Goal: Task Accomplishment & Management: Use online tool/utility

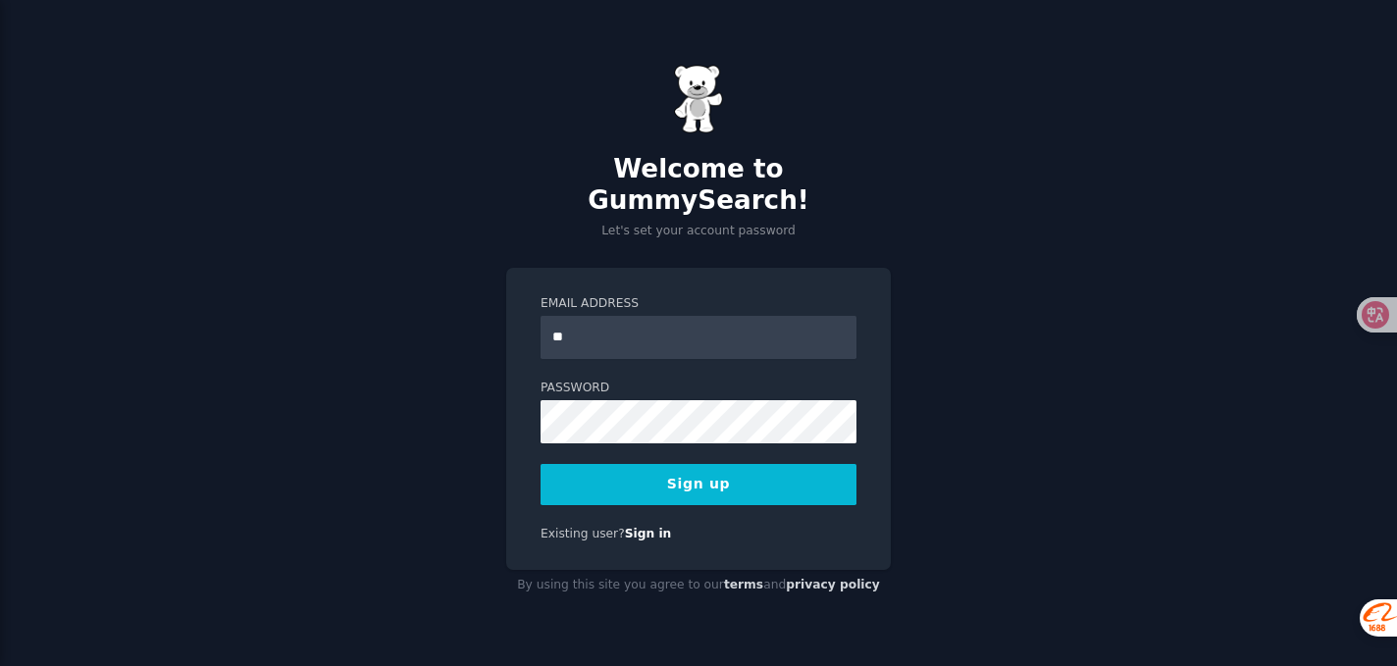
type input "*"
click at [670, 316] on input "Email Address" at bounding box center [699, 337] width 316 height 43
type input "**********"
click at [519, 405] on div "**********" at bounding box center [698, 419] width 385 height 303
click at [707, 468] on button "Sign up" at bounding box center [699, 484] width 316 height 41
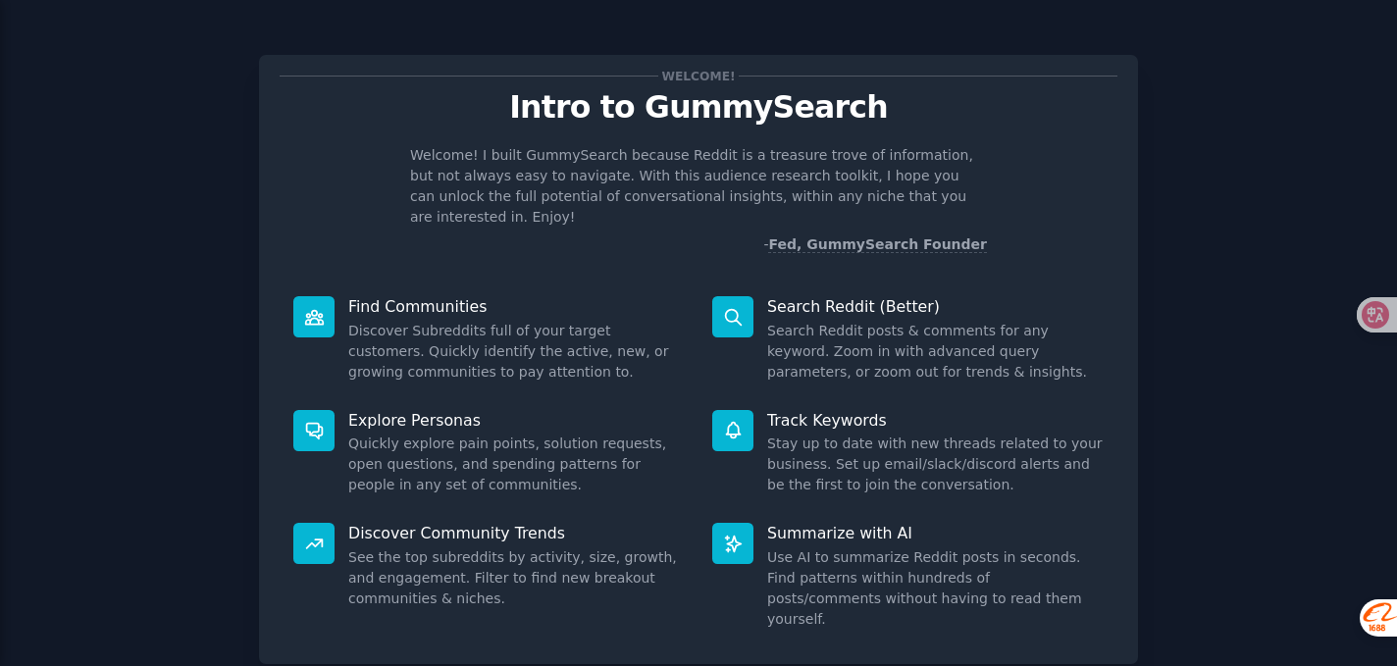
click at [1230, 231] on div "Welcome! Intro to GummySearch Welcome! I built GummySearch because Reddit is a …" at bounding box center [698, 404] width 1342 height 755
click at [1363, 311] on icon at bounding box center [1361, 315] width 20 height 20
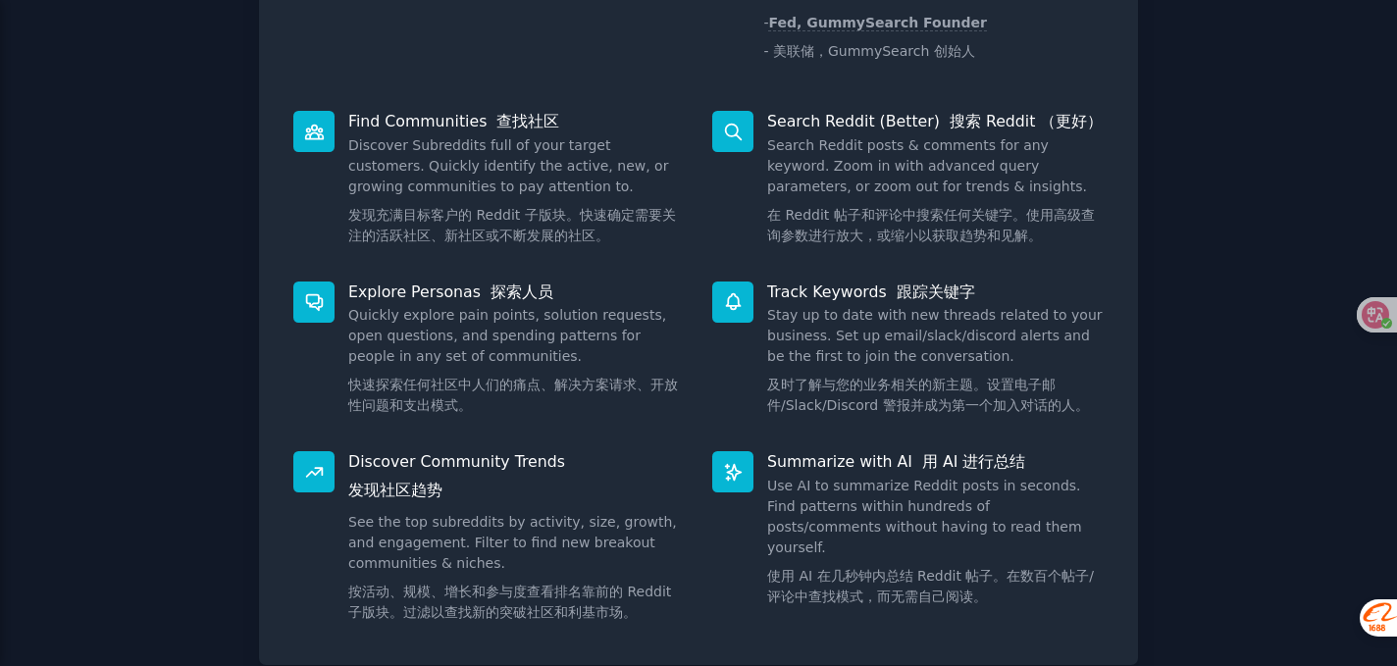
scroll to position [282, 0]
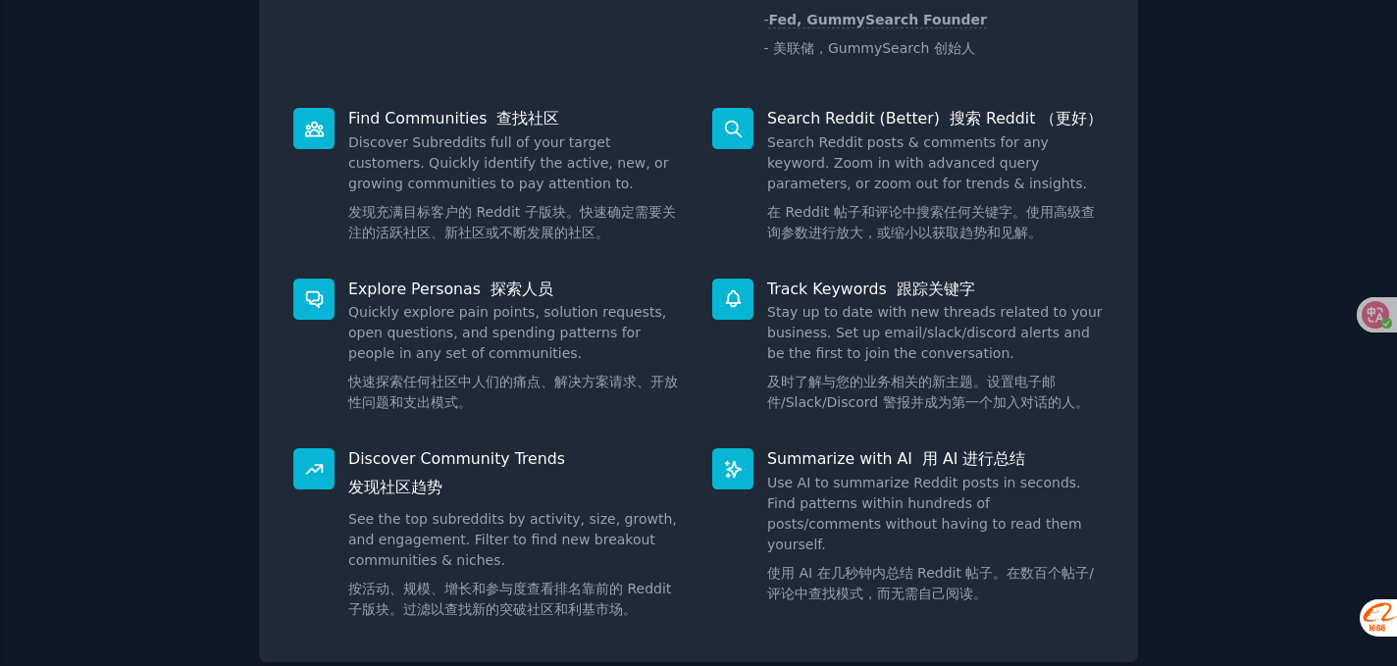
click at [307, 122] on icon at bounding box center [314, 129] width 18 height 14
click at [297, 118] on div at bounding box center [313, 128] width 41 height 41
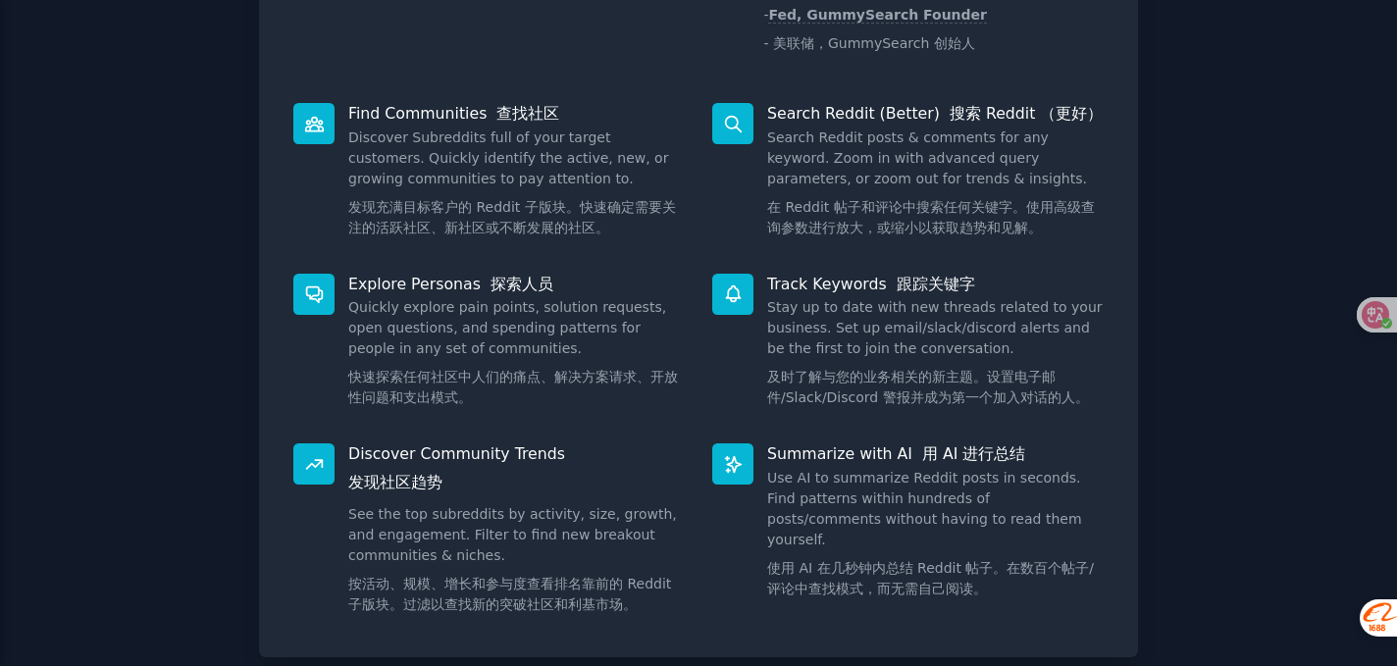
scroll to position [401, 0]
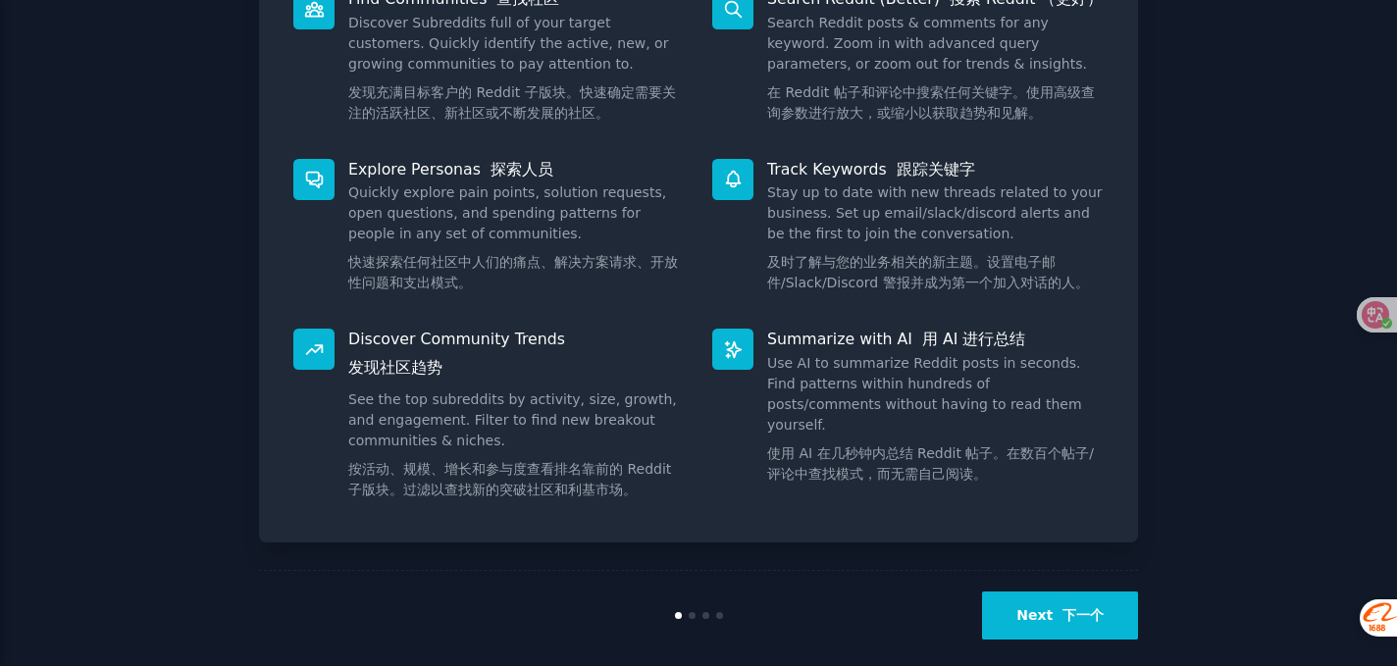
click at [1069, 592] on button "Next 下一个" at bounding box center [1060, 616] width 156 height 48
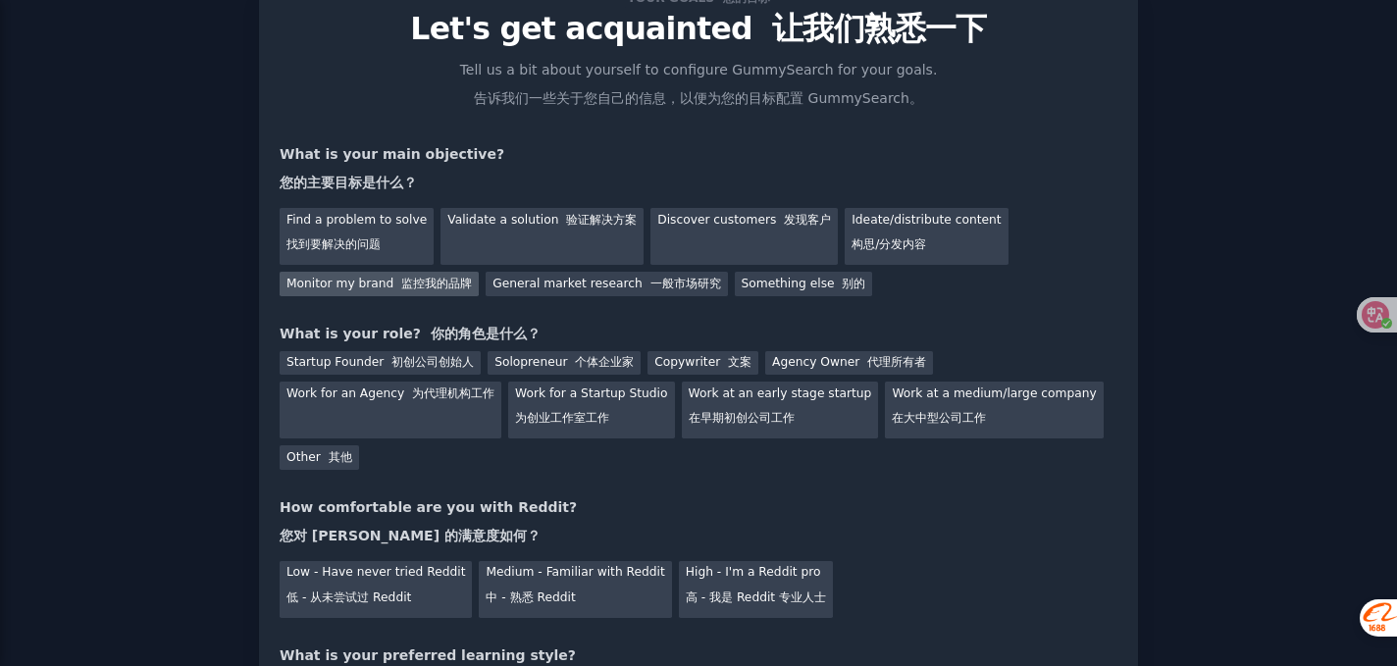
scroll to position [82, 0]
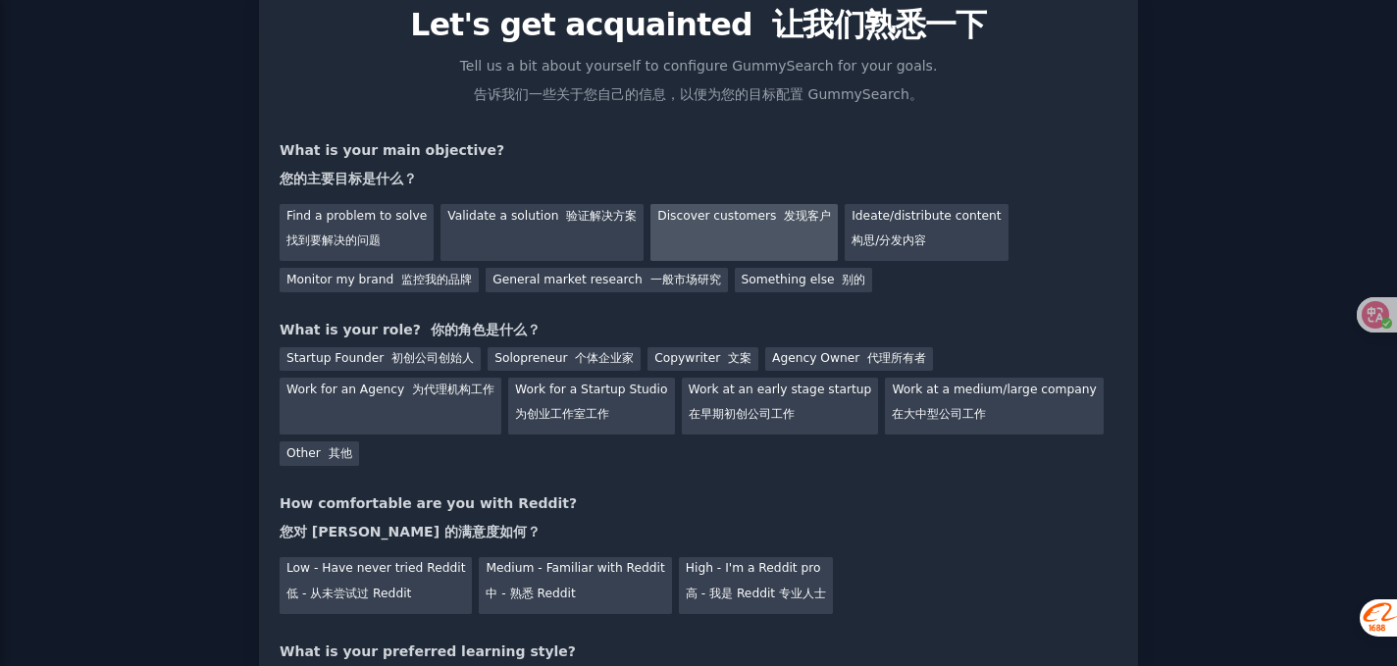
click at [709, 229] on div "Discover customers 发现客户" at bounding box center [744, 232] width 187 height 57
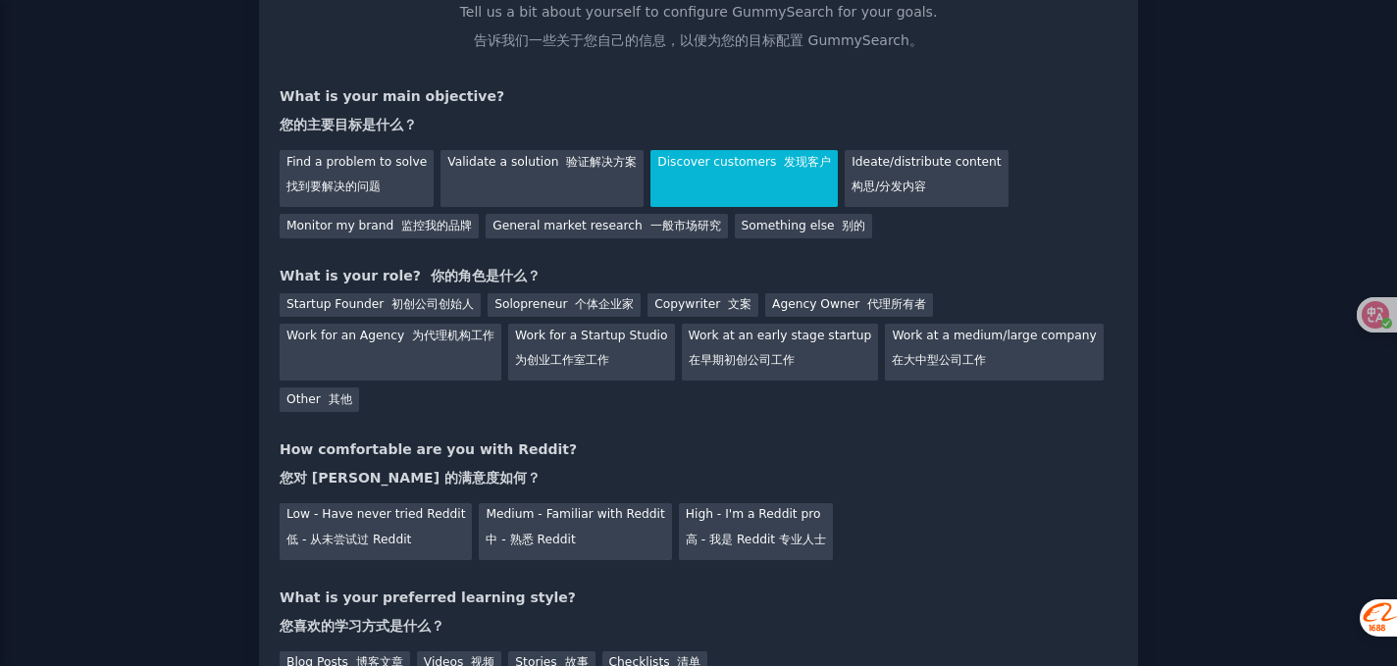
scroll to position [144, 0]
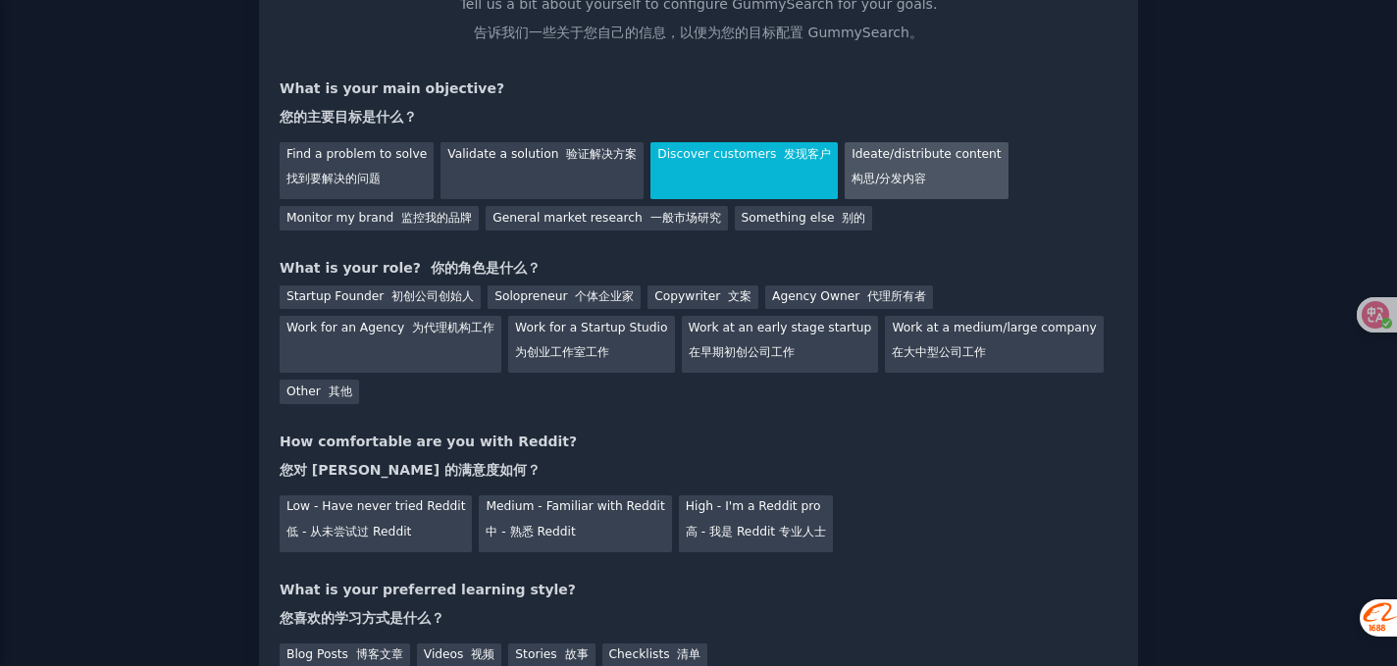
click at [933, 166] on div "Ideate/distribute content 构思/分发内容" at bounding box center [926, 170] width 163 height 57
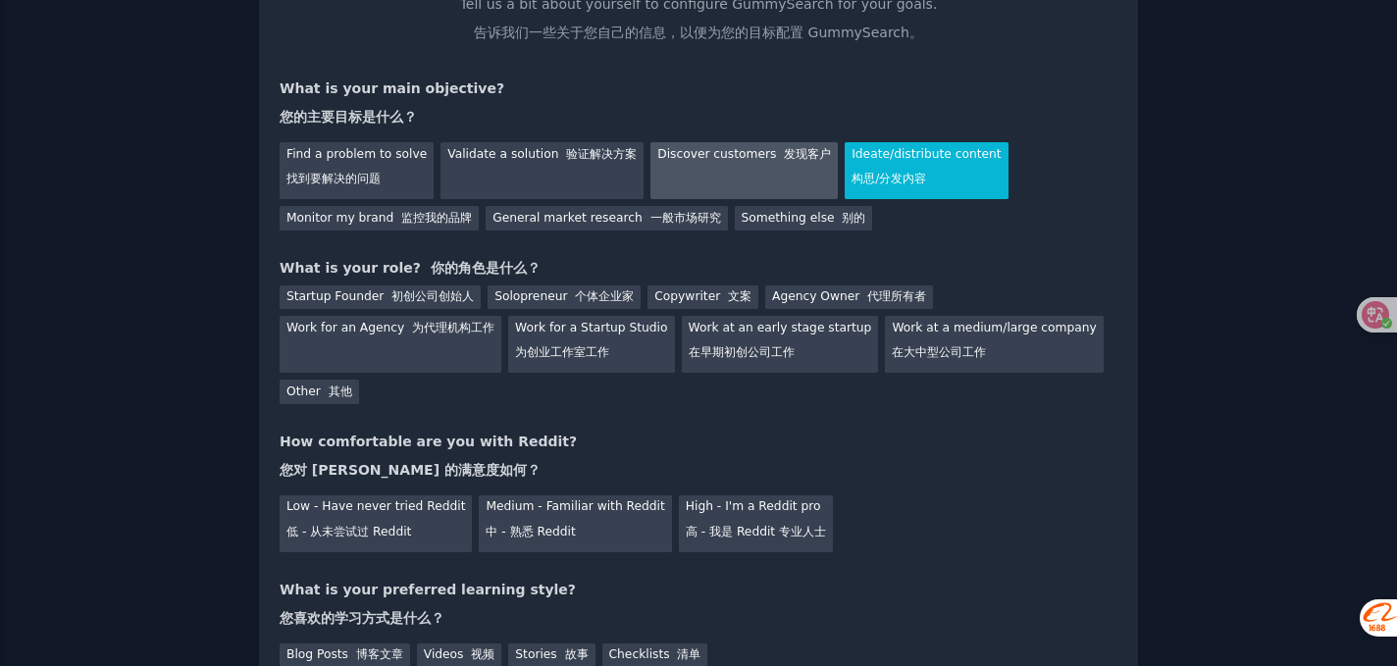
click at [746, 150] on div "Discover customers 发现客户" at bounding box center [744, 170] width 187 height 57
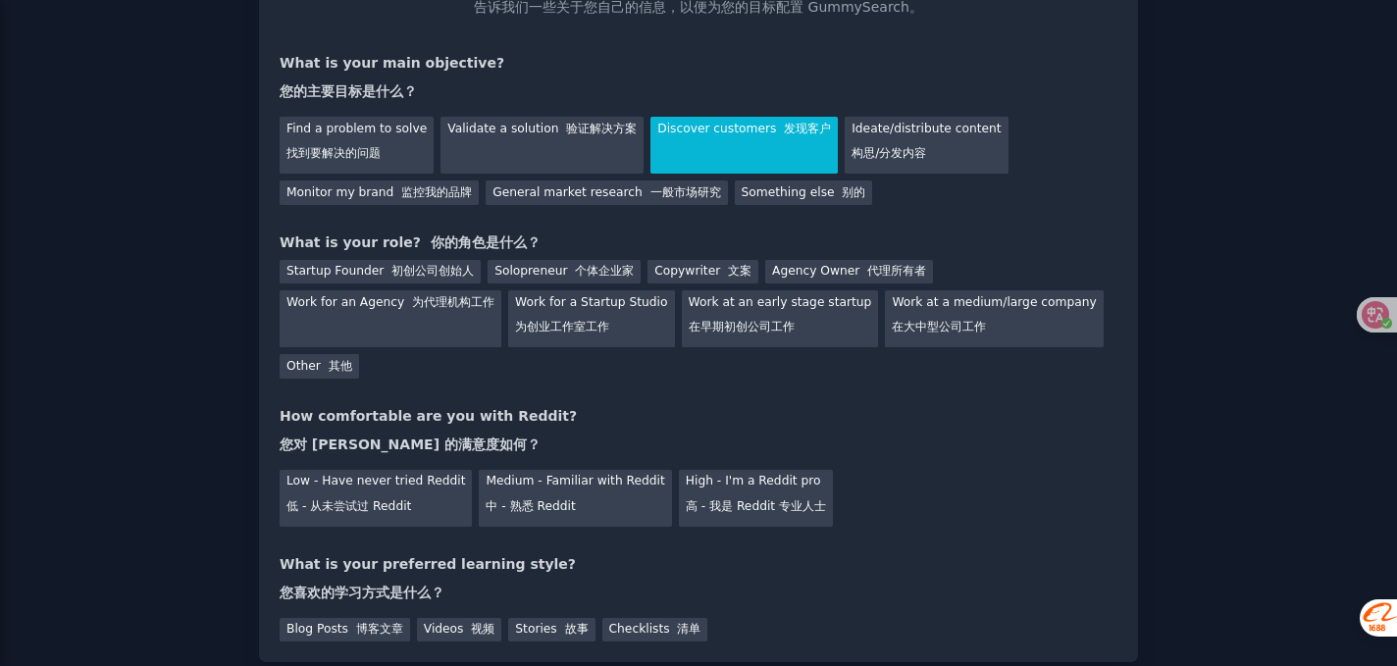
scroll to position [171, 0]
click at [535, 271] on div "Solopreneur 个体企业家" at bounding box center [564, 271] width 153 height 25
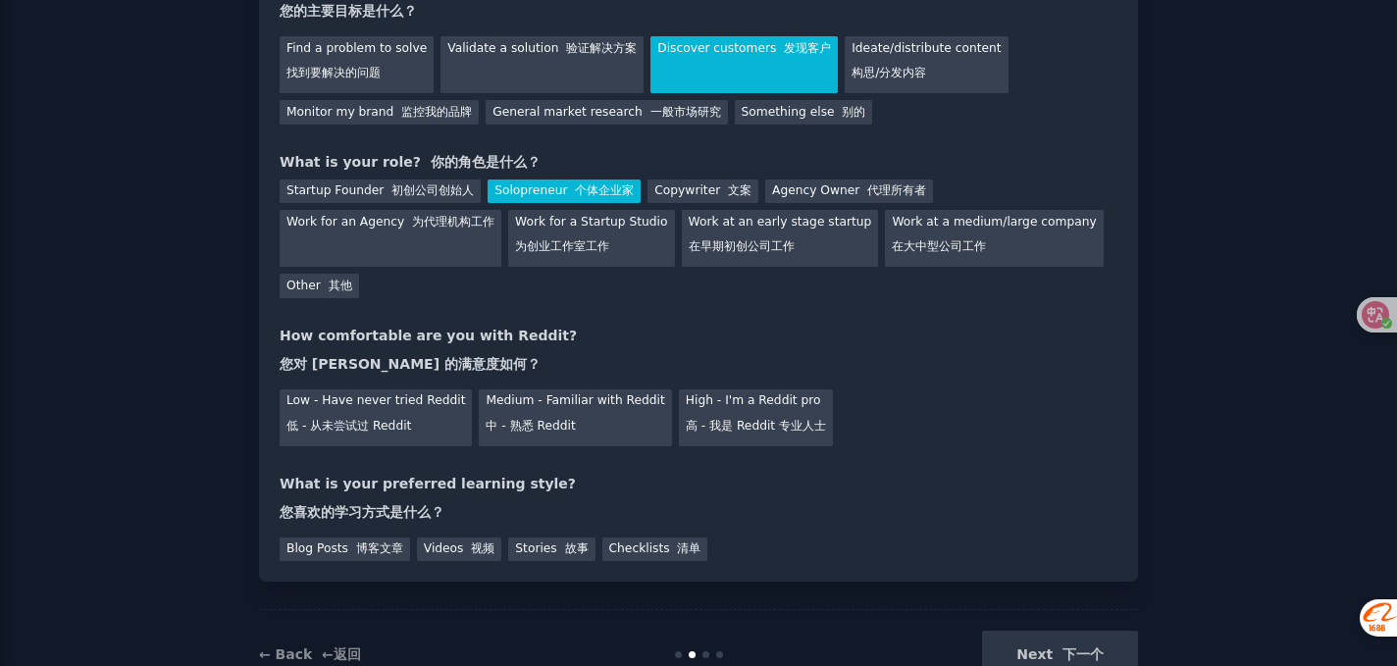
scroll to position [256, 0]
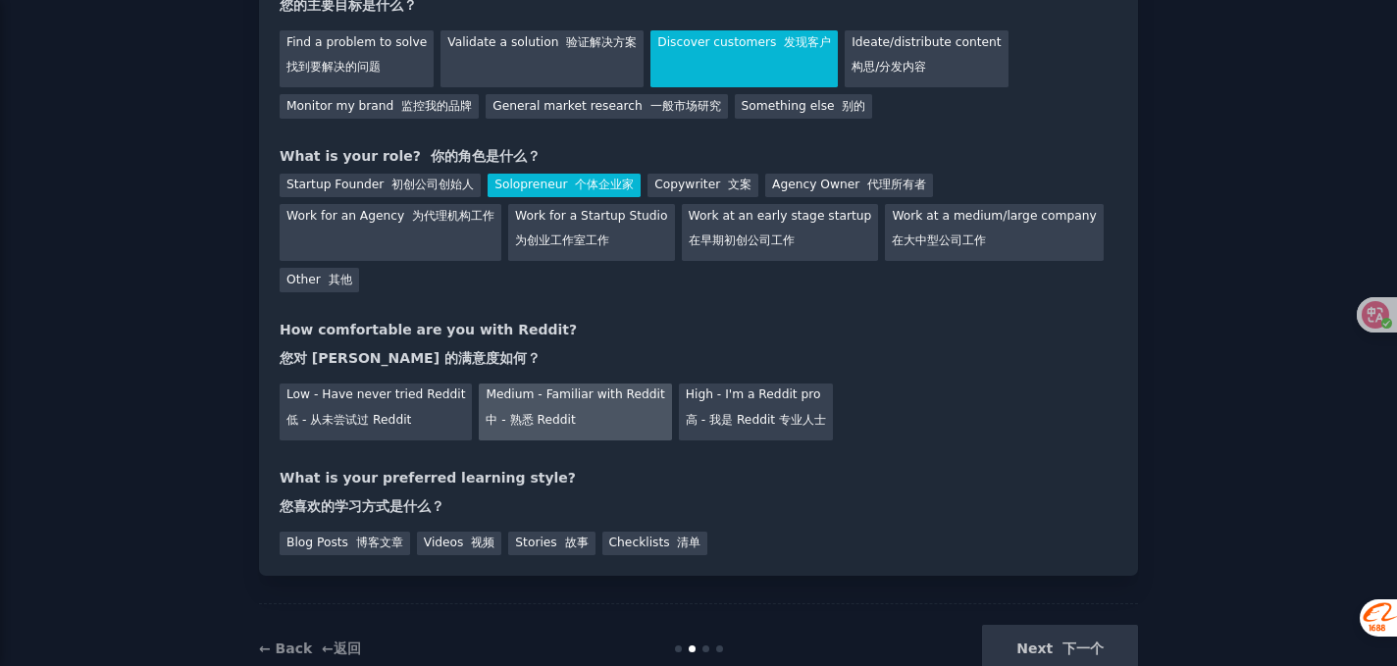
click at [546, 408] on div "Medium - Familiar with Reddit 中 - 熟悉 Reddit" at bounding box center [575, 412] width 192 height 57
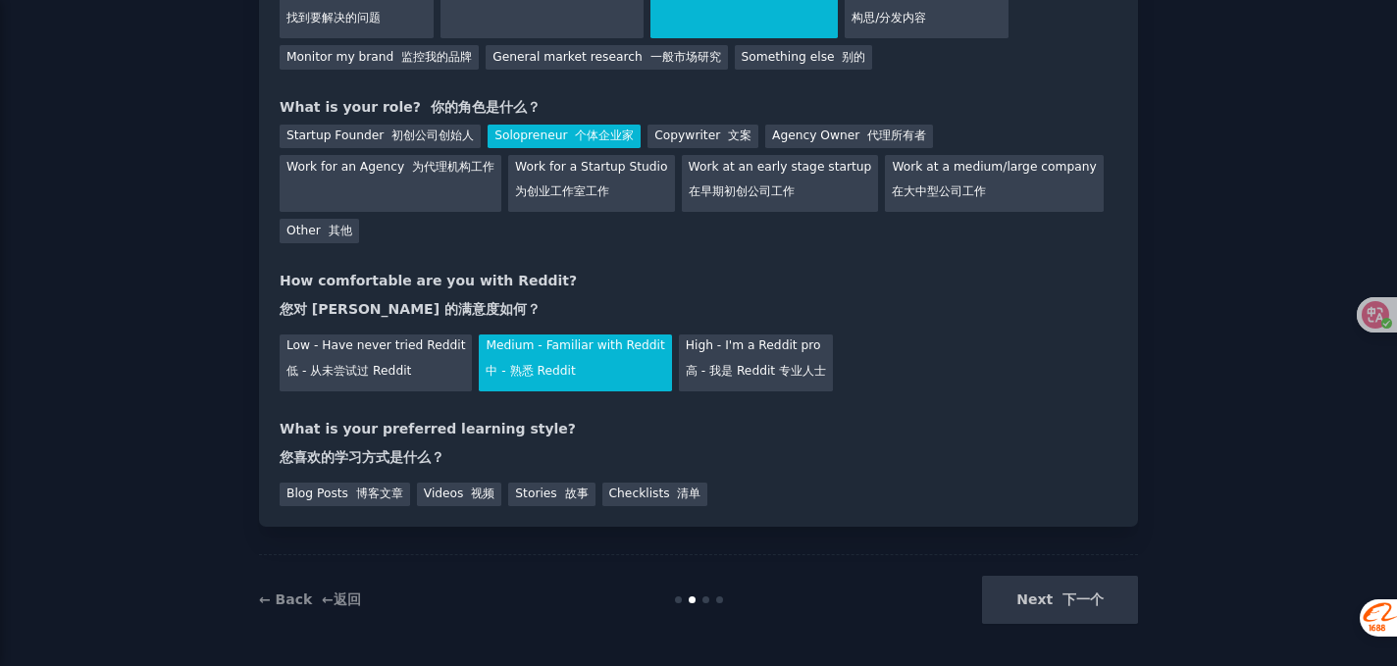
scroll to position [311, 0]
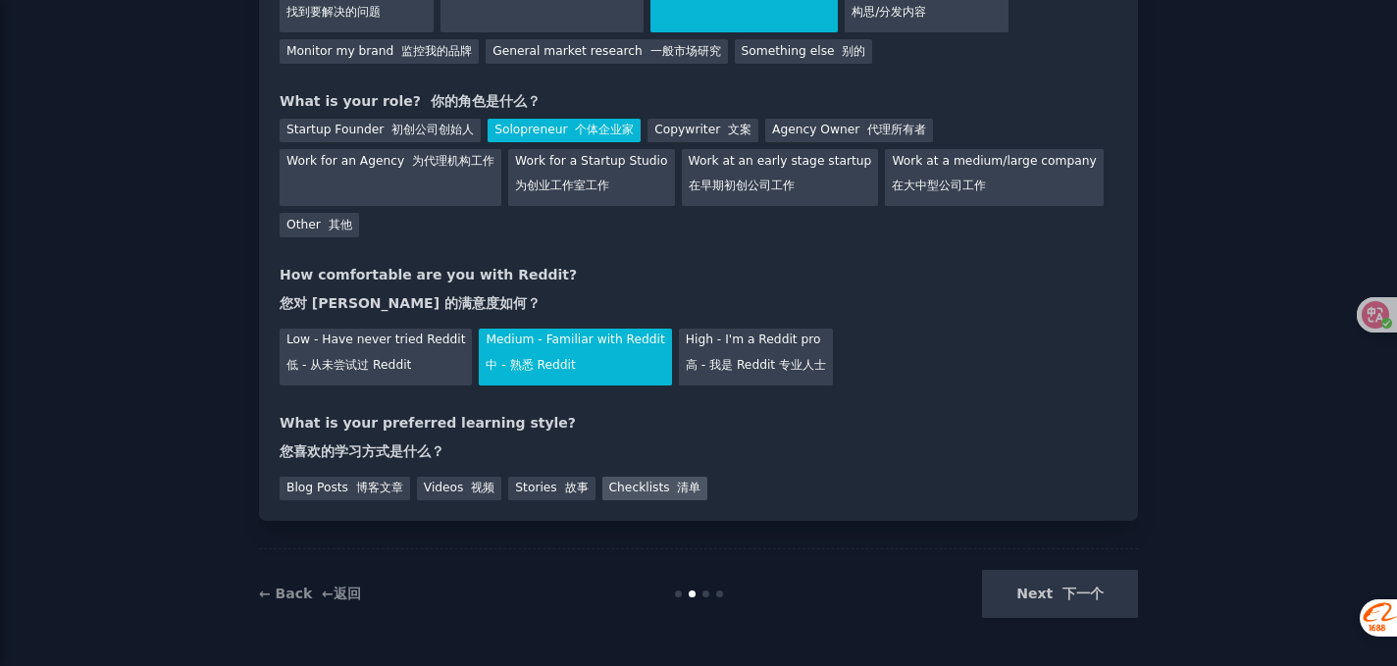
click at [624, 486] on div "Checklists 清单" at bounding box center [655, 489] width 106 height 25
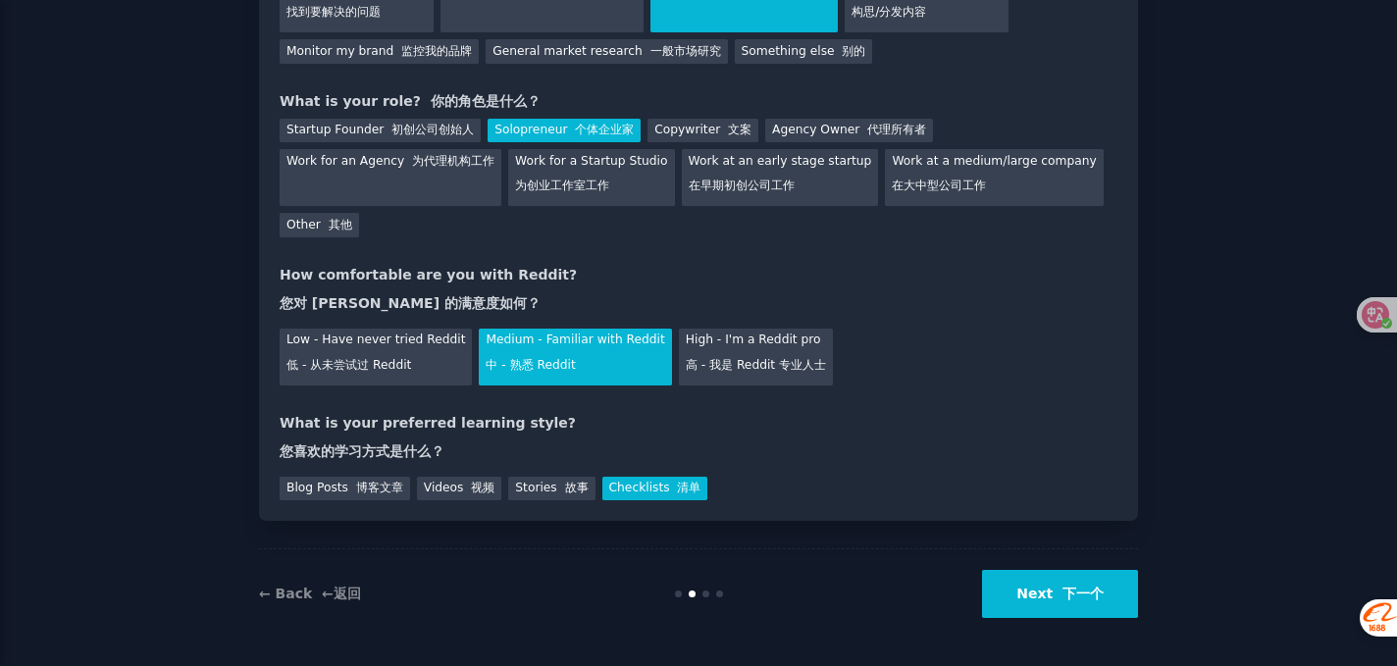
click at [1034, 589] on button "Next 下一个" at bounding box center [1060, 594] width 156 height 48
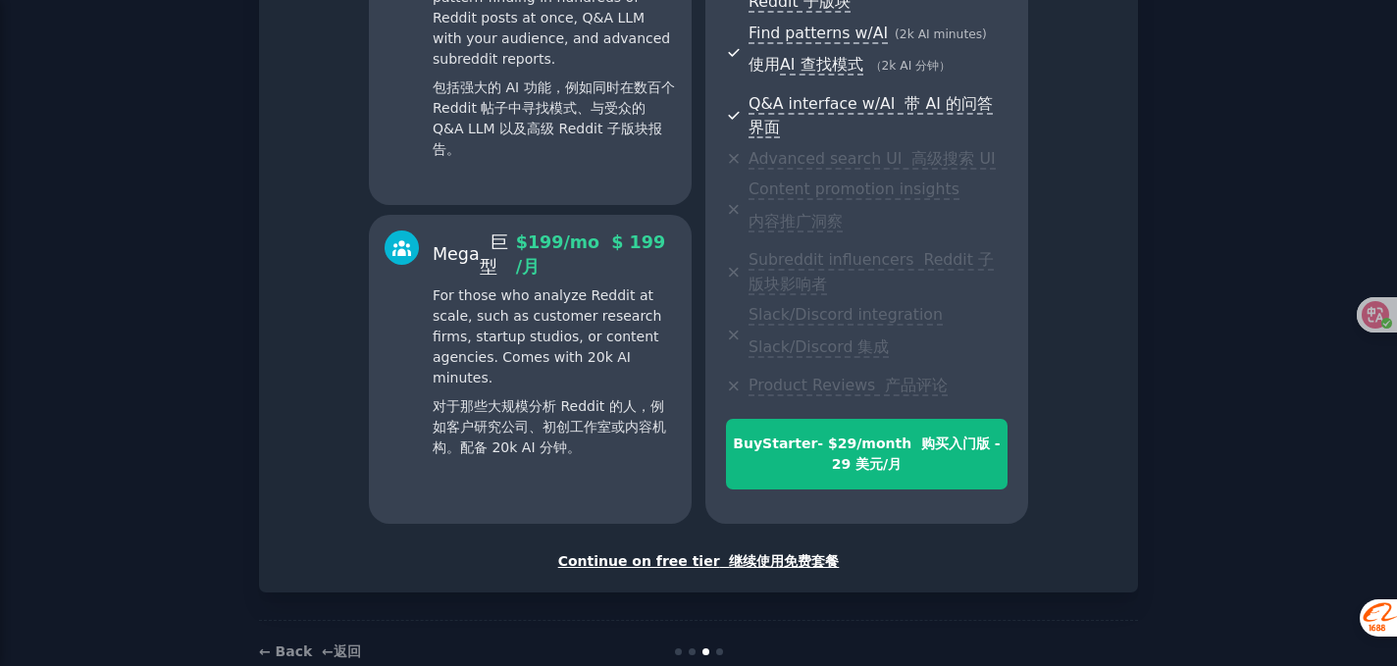
scroll to position [695, 0]
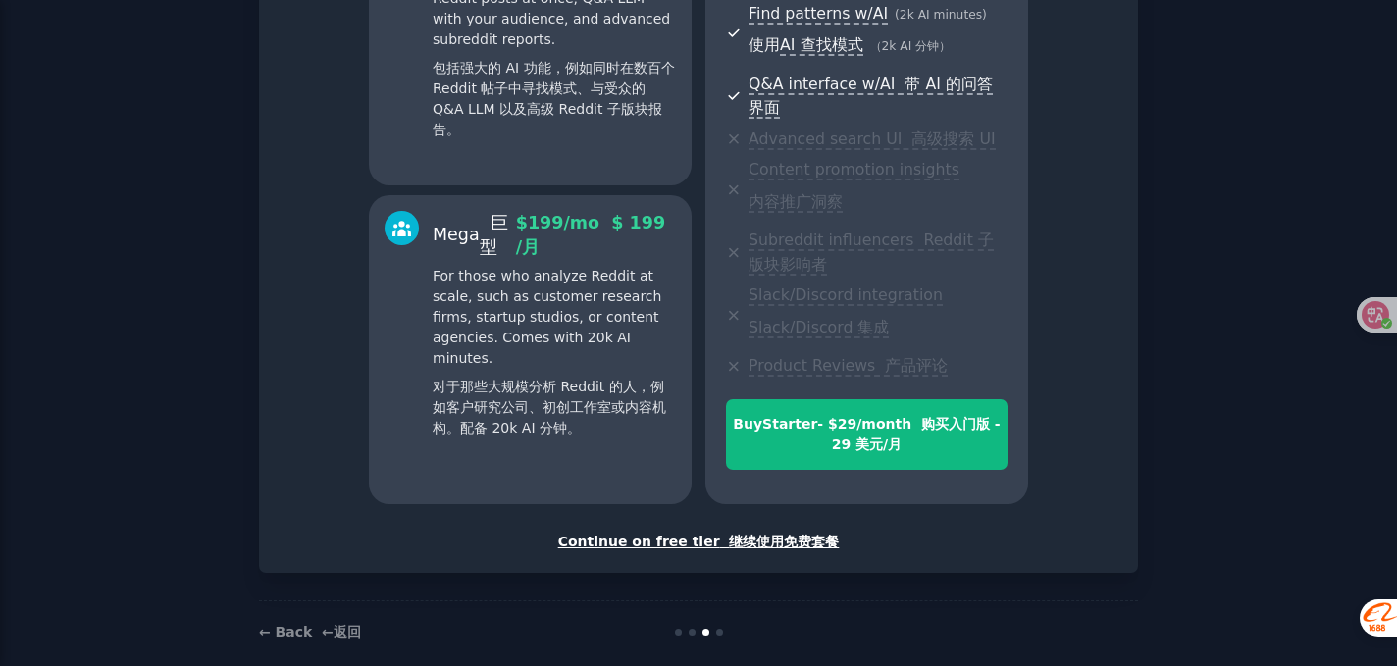
click at [812, 534] on font "继续使用免费套餐" at bounding box center [784, 542] width 110 height 16
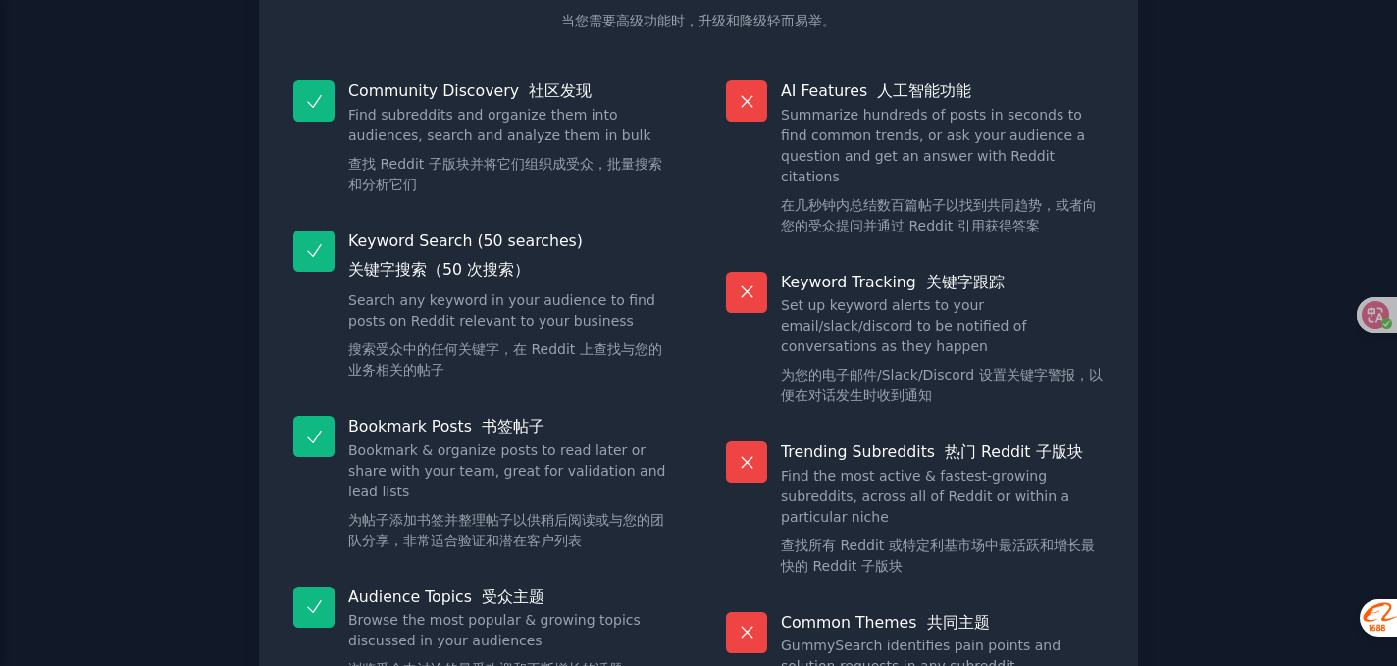
scroll to position [448, 0]
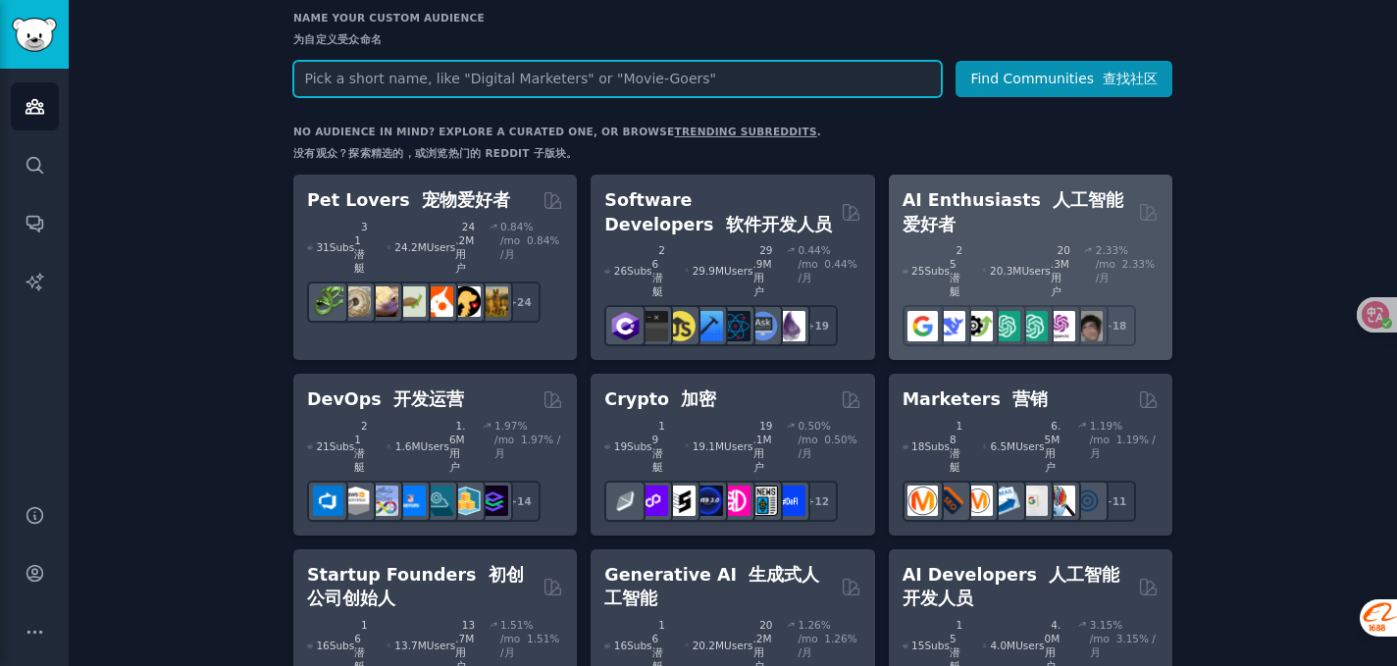
scroll to position [330, 0]
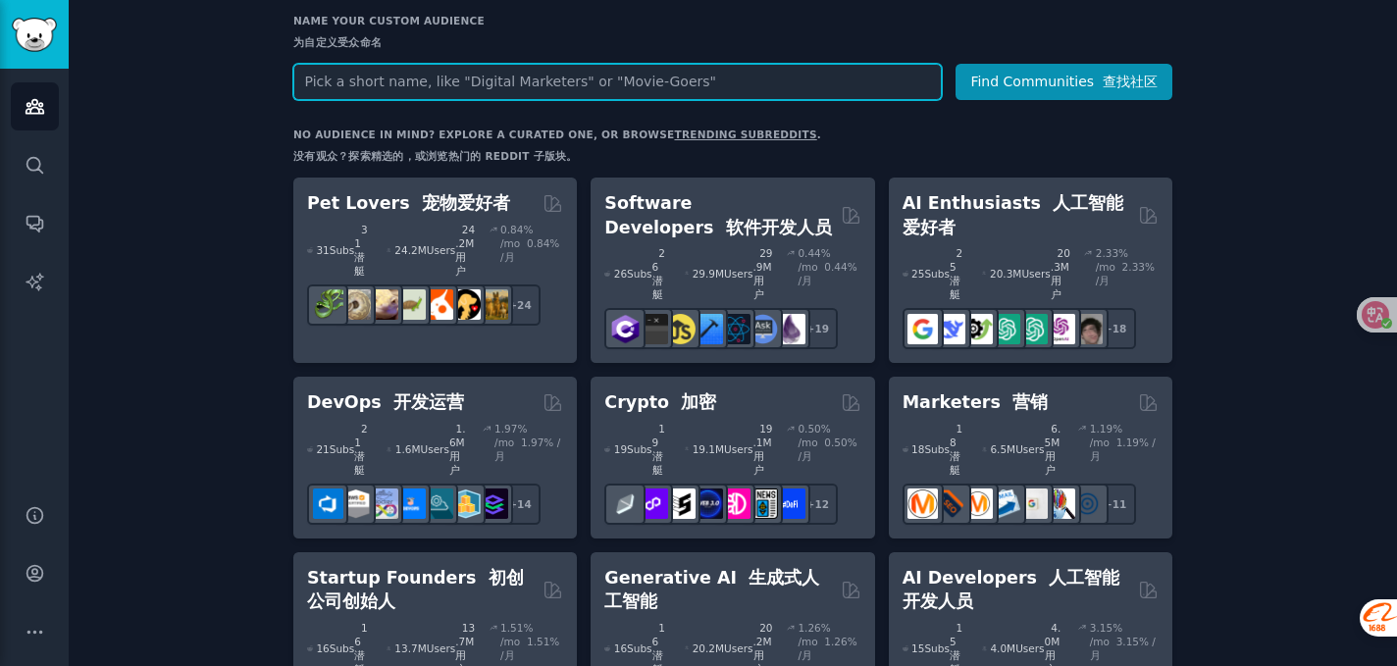
click at [616, 82] on input "text" at bounding box center [617, 82] width 649 height 36
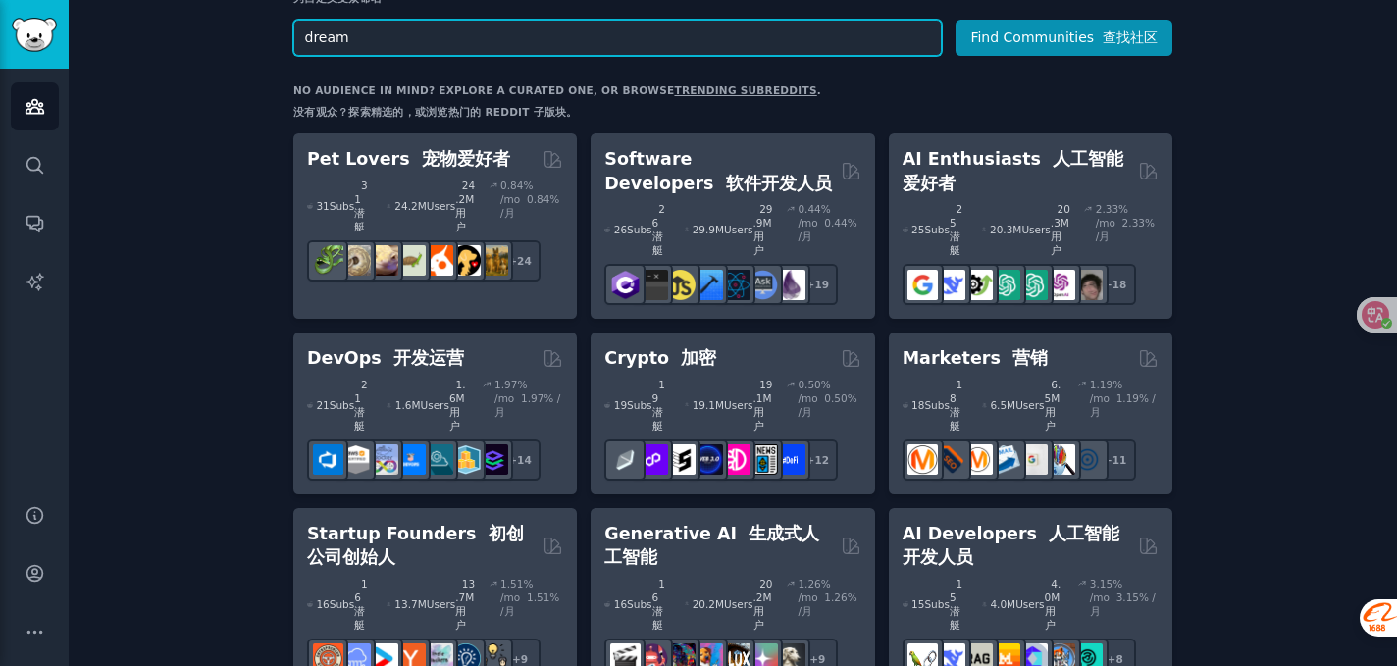
scroll to position [0, 0]
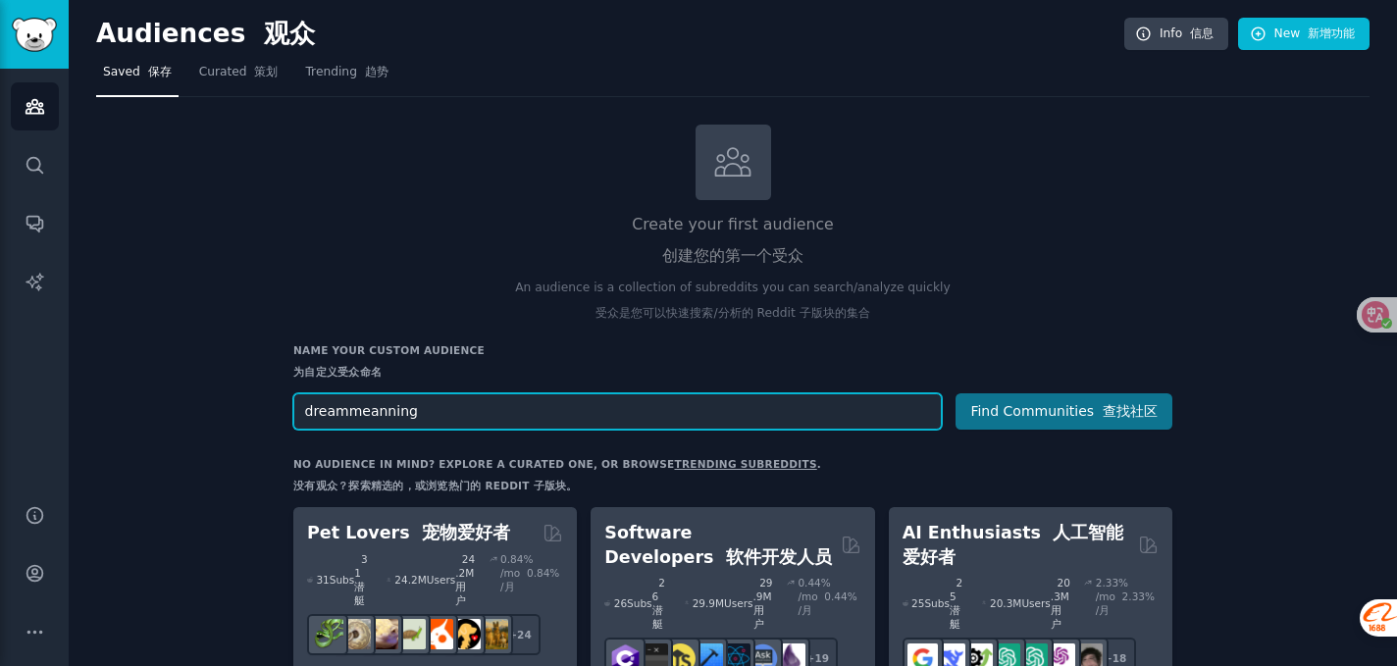
type input "dreammeanning"
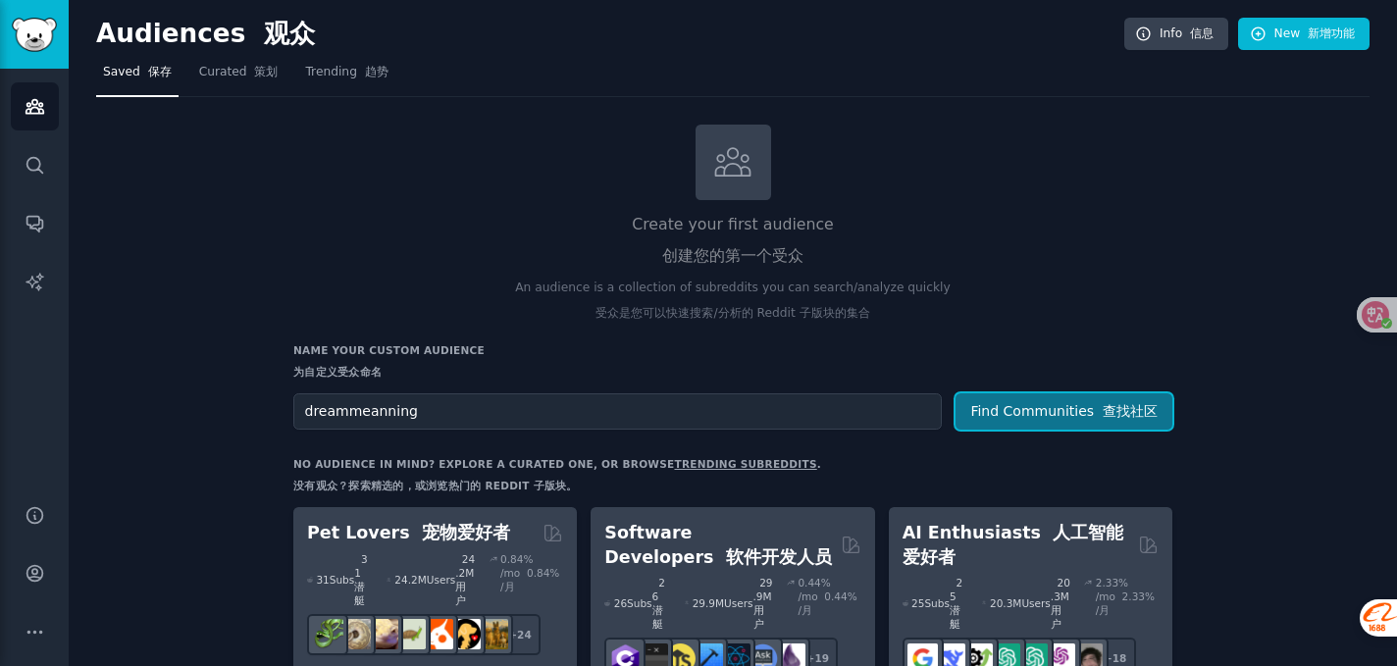
click at [1059, 424] on button "Find Communities 查找社区" at bounding box center [1064, 411] width 217 height 36
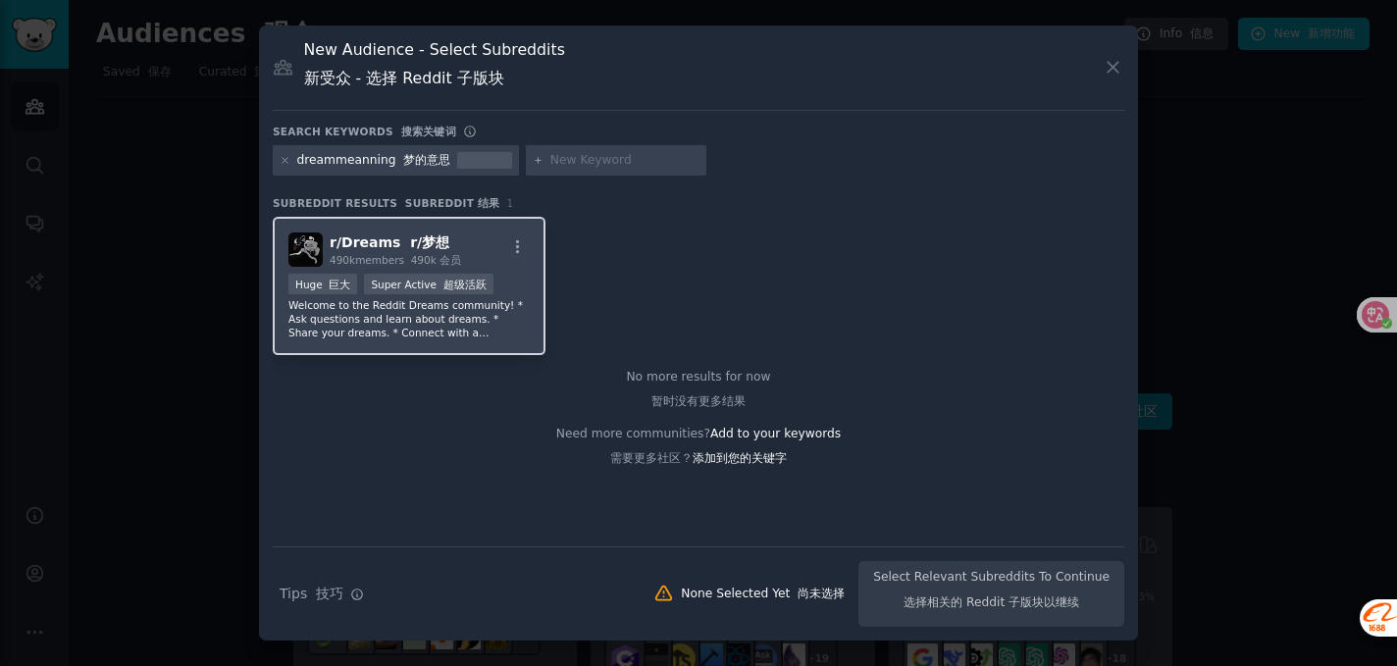
click at [404, 325] on p "Welcome to the Reddit Dreams community! * Ask questions and learn about dreams.…" at bounding box center [408, 318] width 241 height 41
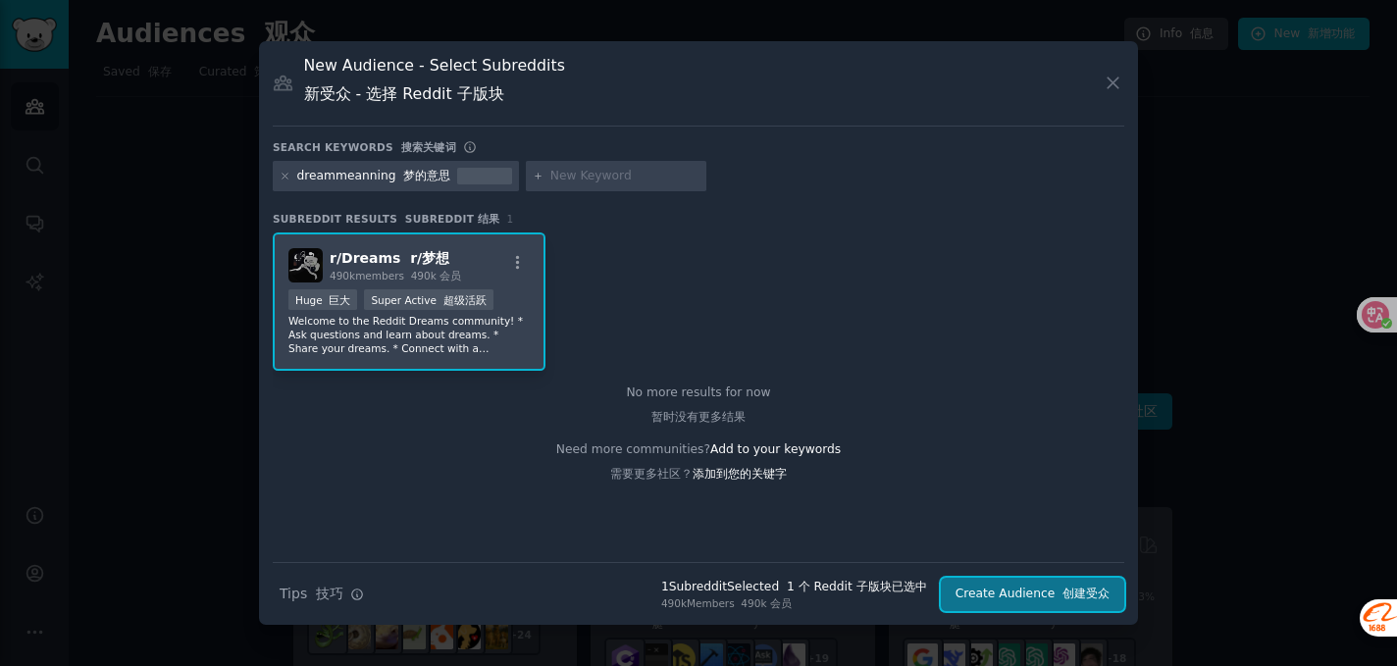
click at [971, 594] on button "Create Audience 创建受众" at bounding box center [1032, 594] width 183 height 33
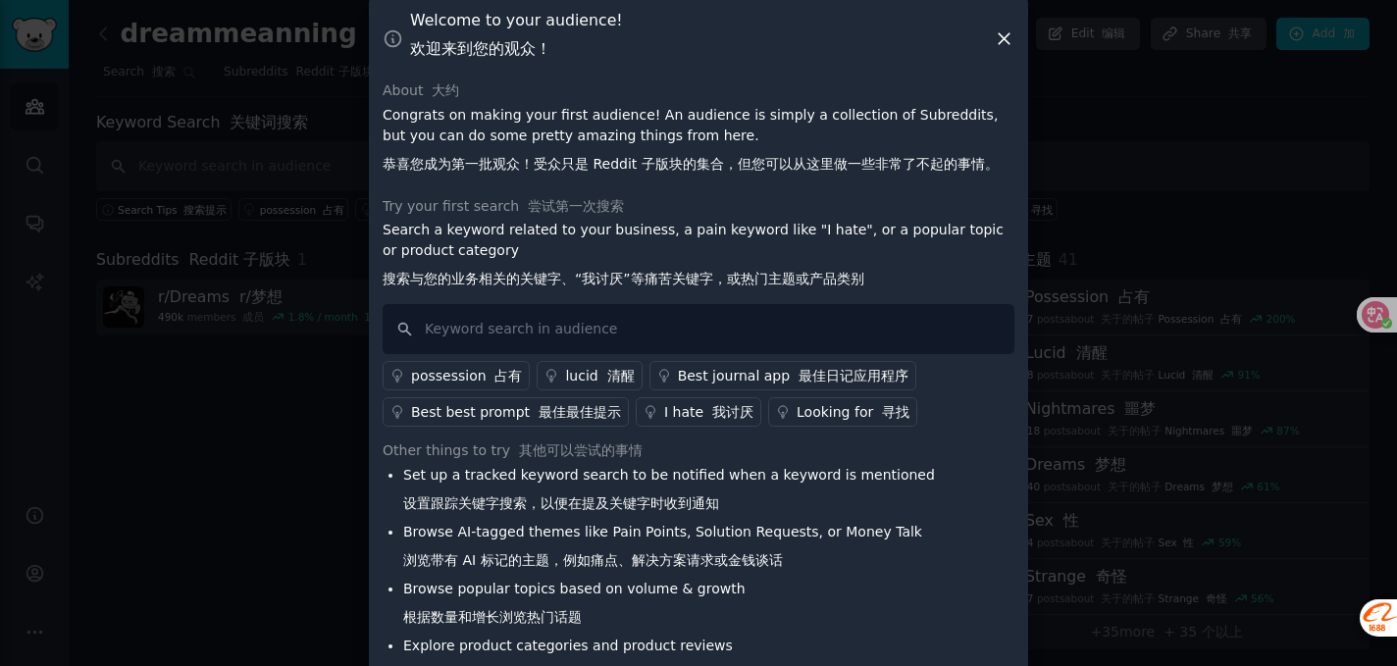
scroll to position [17, 0]
click at [733, 329] on input "text" at bounding box center [699, 330] width 632 height 50
type input "help me"
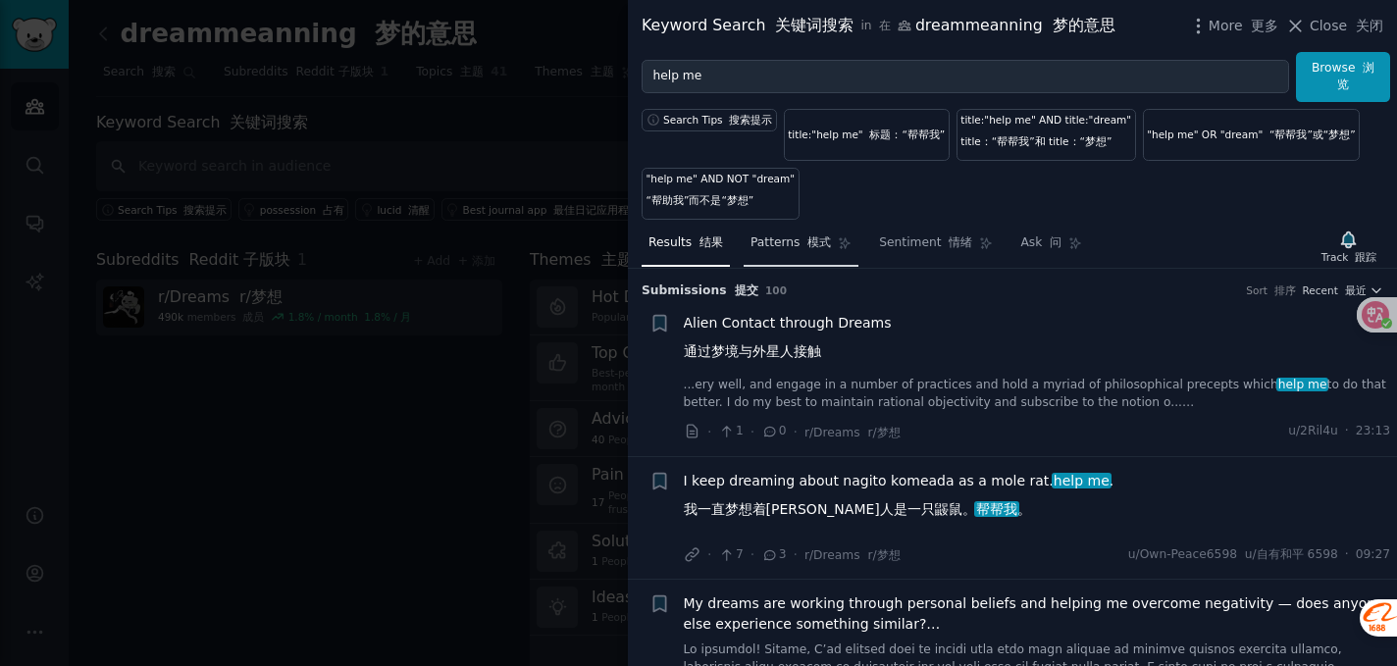
click at [803, 252] on link "Patterns 模式" at bounding box center [801, 248] width 115 height 40
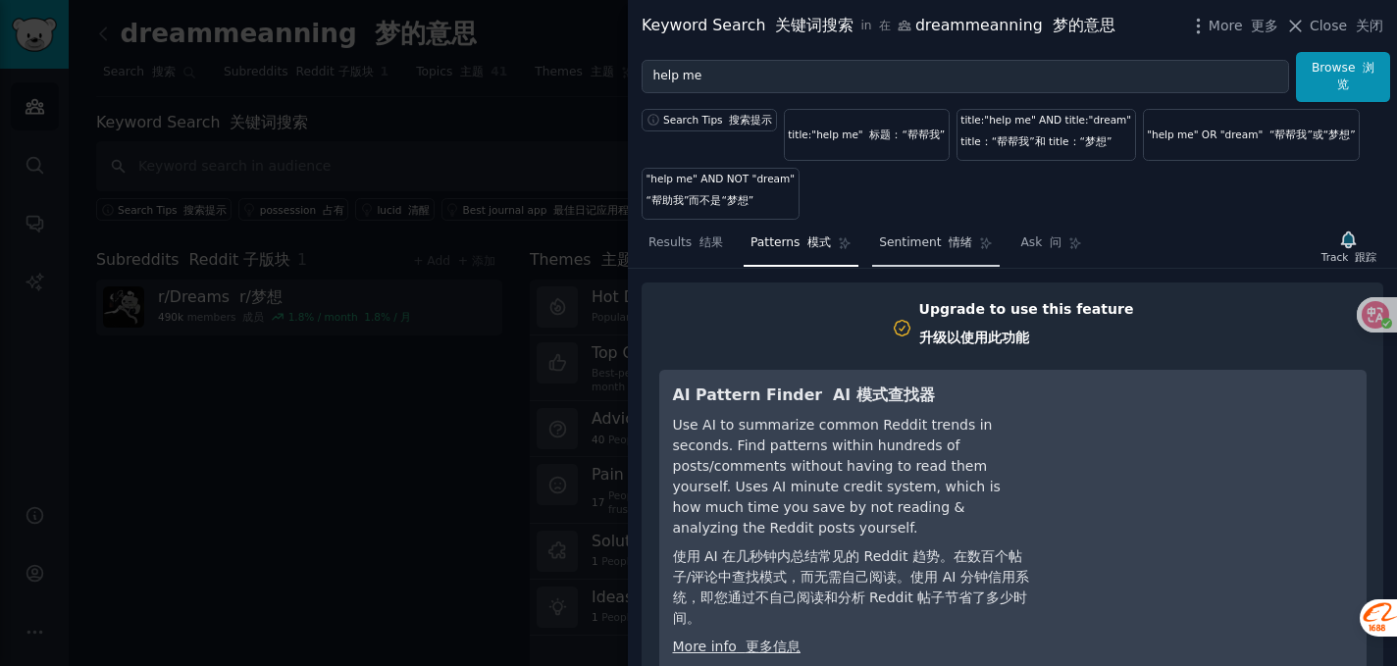
click at [921, 237] on span "Sentiment 情绪" at bounding box center [925, 244] width 93 height 18
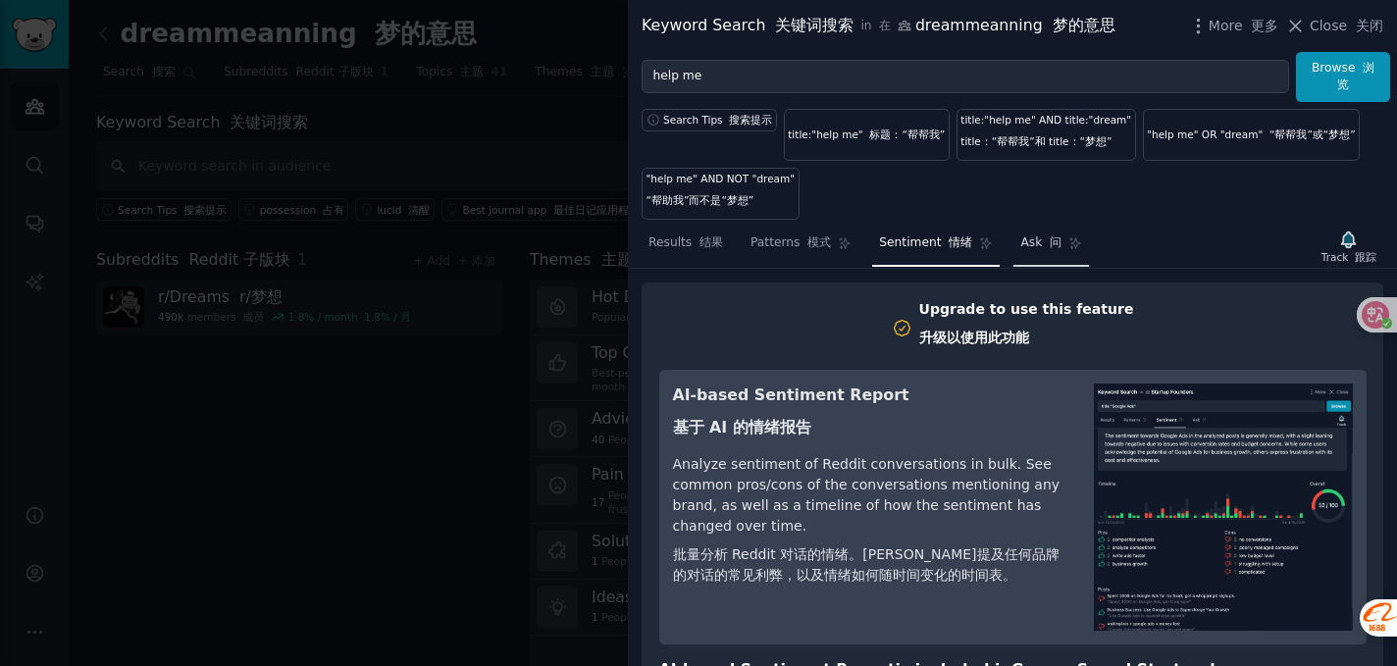
click at [1021, 249] on span "Ask 问" at bounding box center [1041, 244] width 41 height 18
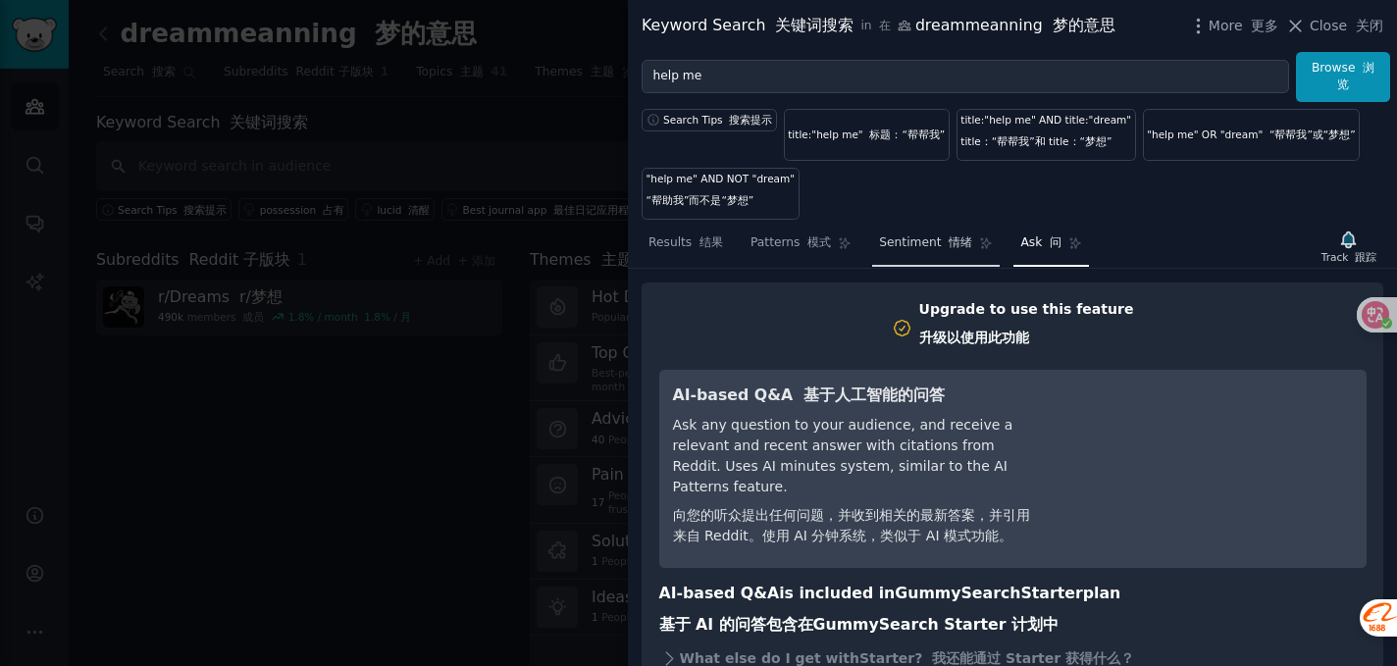
click at [949, 243] on font "情绪" at bounding box center [961, 243] width 24 height 14
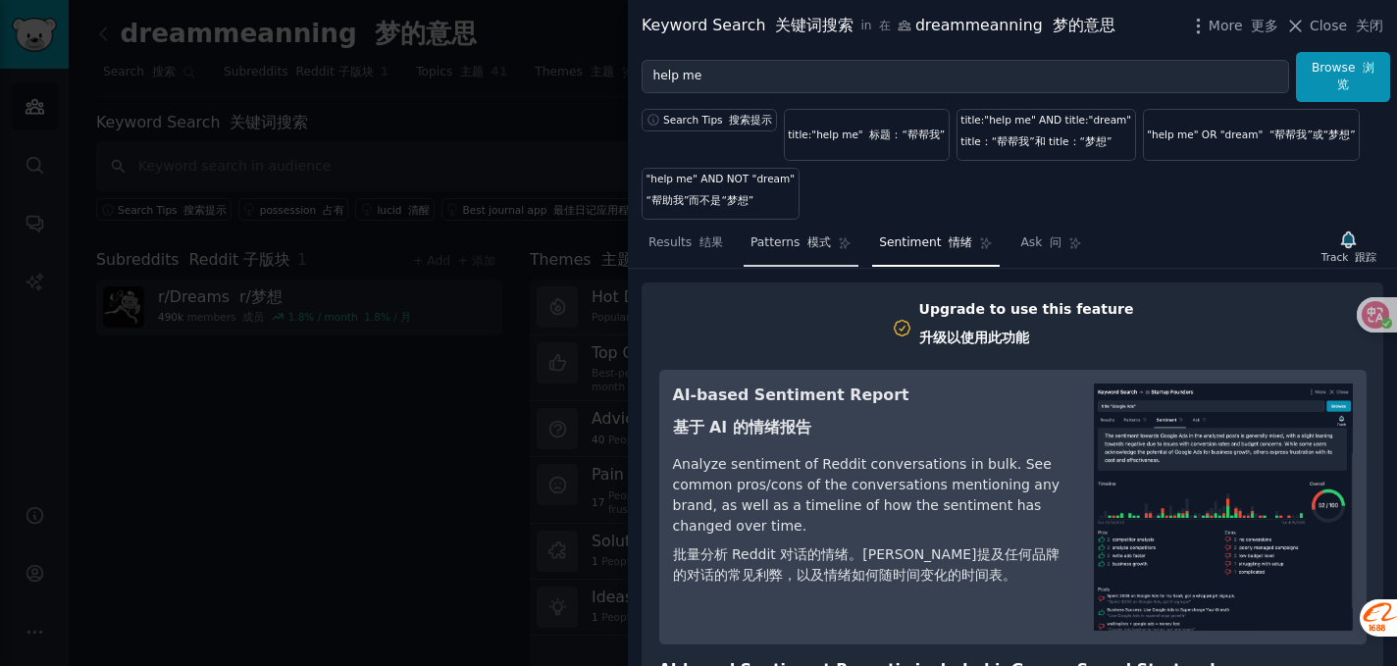
click at [813, 251] on link "Patterns 模式" at bounding box center [801, 248] width 115 height 40
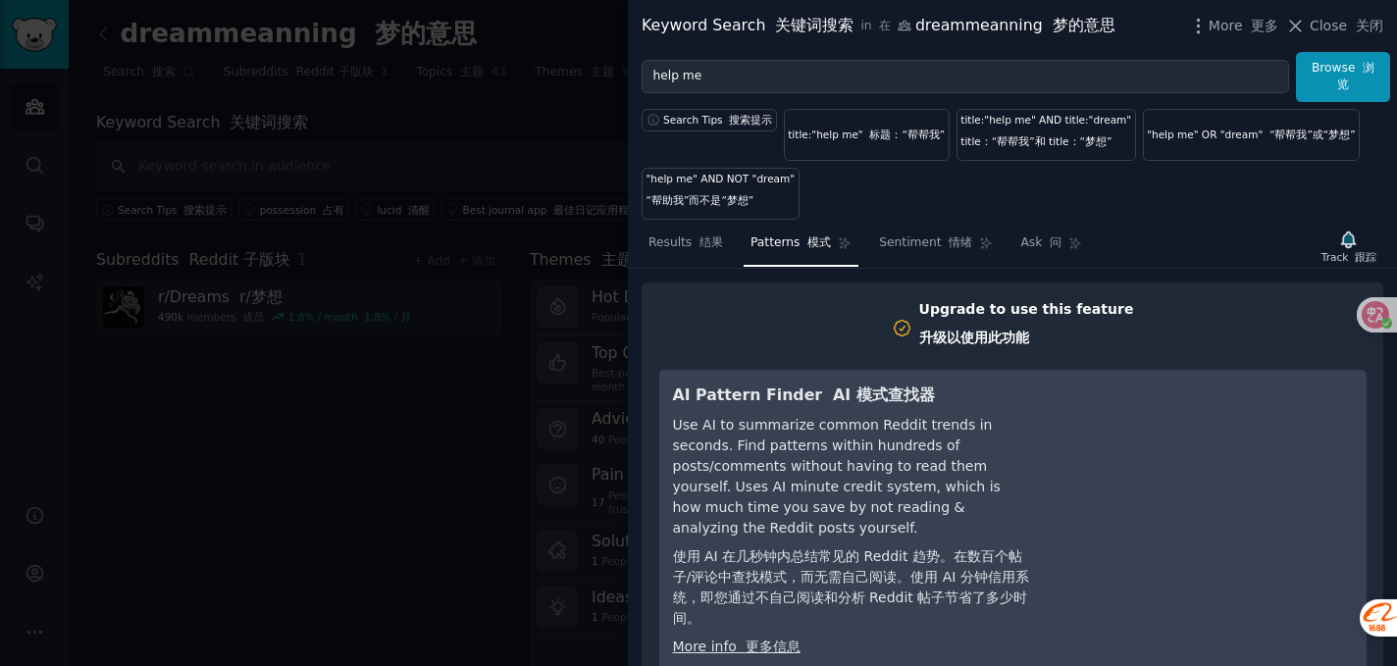
click at [1335, 36] on div "More 更多 Close 关闭" at bounding box center [1285, 26] width 195 height 25
click at [913, 238] on span "Sentiment 情绪" at bounding box center [925, 244] width 93 height 18
